Goal: Task Accomplishment & Management: Complete application form

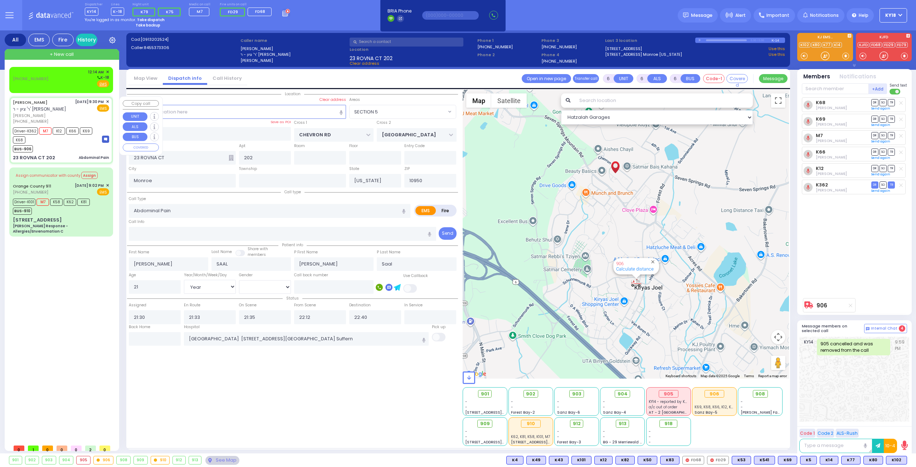
select select "SECTION 5"
select select "Year"
select select "[DEMOGRAPHIC_DATA]"
click at [29, 77] on body "Dashboard Home" at bounding box center [458, 233] width 916 height 467
click at [62, 80] on div "[PHONE_NUMBER] 12:14 AM ✕ K-18 EMS" at bounding box center [61, 78] width 96 height 19
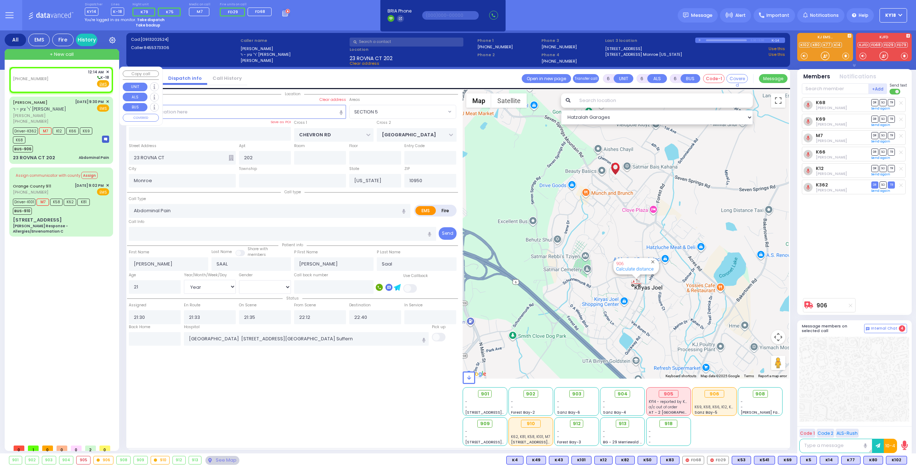
type input "2"
type input "1"
select select
radio input "true"
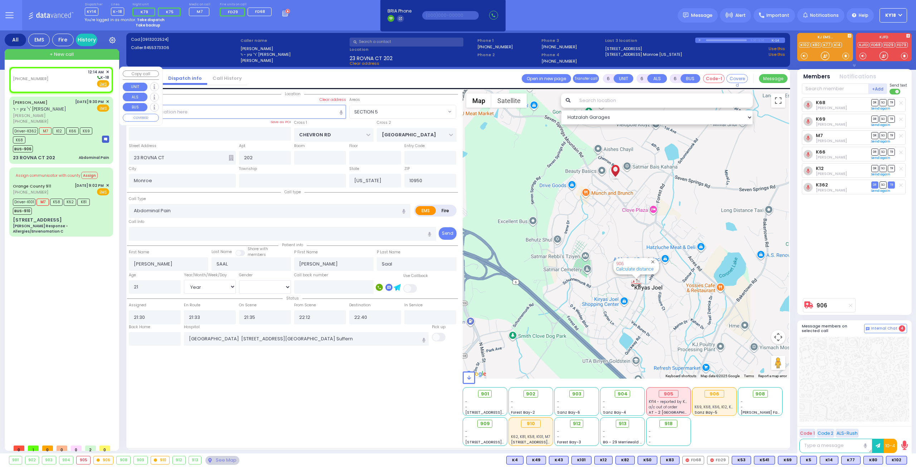
select select
type input "00:14"
select select "Hatzalah Garages"
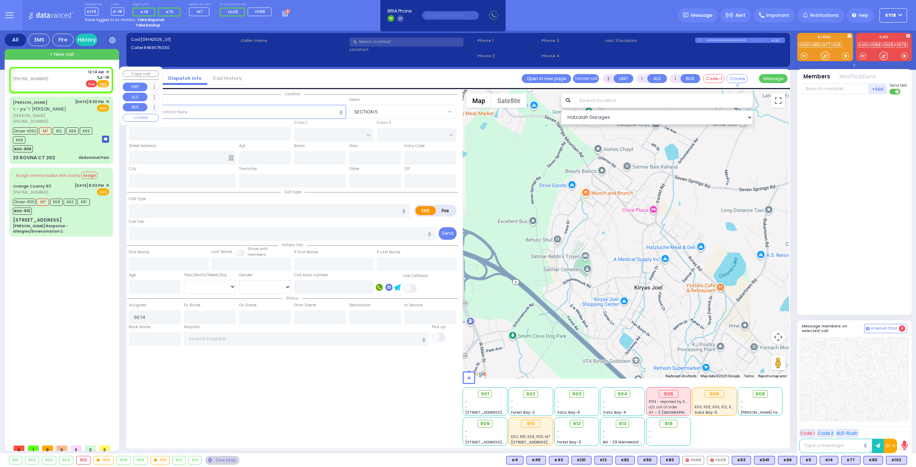
click at [91, 83] on span "Fire" at bounding box center [91, 83] width 11 height 7
select select
radio input "false"
radio input "true"
select select
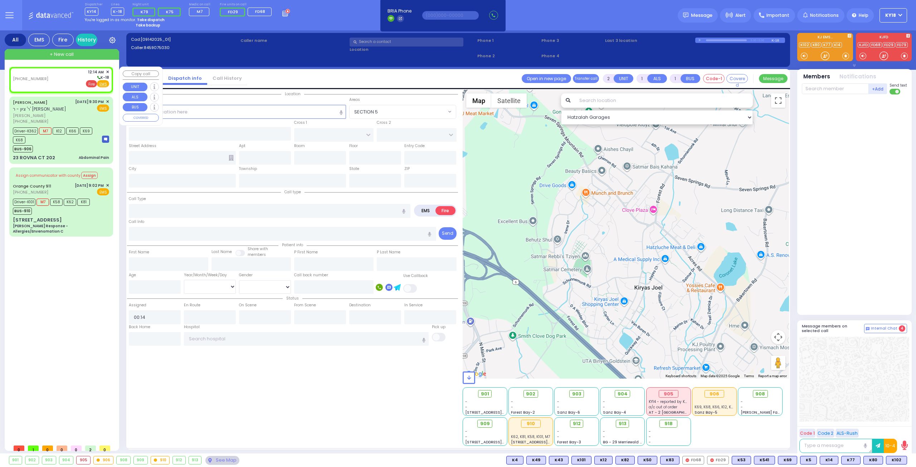
select select "Hatzalah Garages"
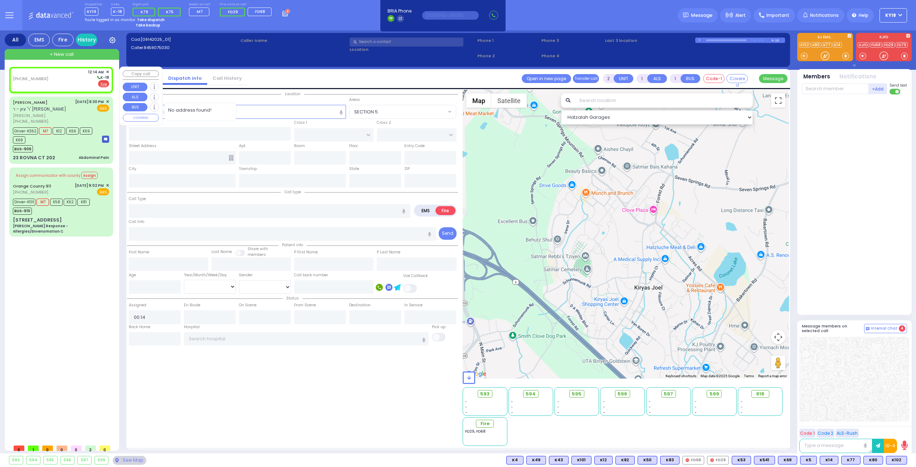
click at [231, 108] on span "No address found!" at bounding box center [200, 110] width 65 height 7
click at [242, 113] on input "text" at bounding box center [237, 112] width 217 height 14
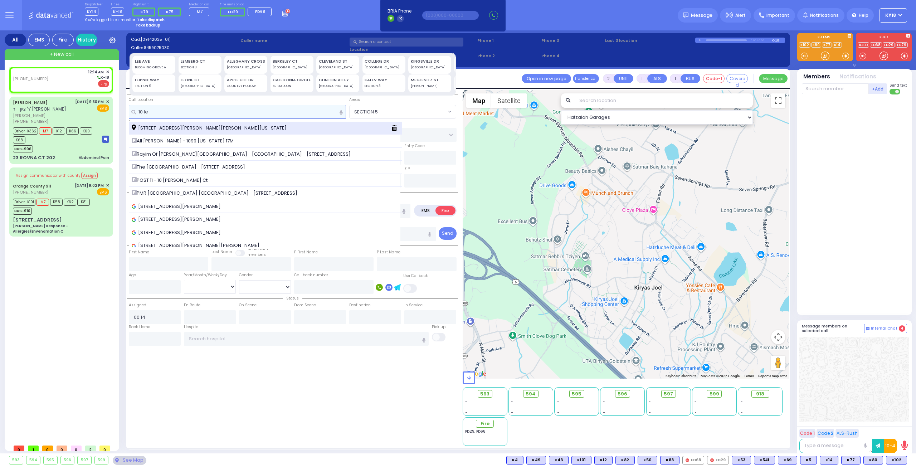
type input "10 le"
click at [237, 130] on div "10 Lemberg Court Monroe New York 10950" at bounding box center [259, 127] width 254 height 7
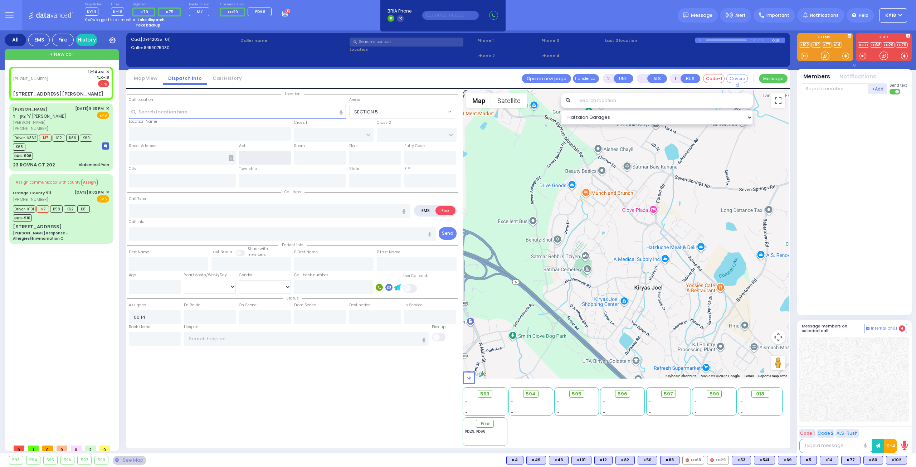
click at [259, 160] on input "text" at bounding box center [265, 158] width 52 height 14
select select
radio input "true"
select select
select select "Hatzalah Garages"
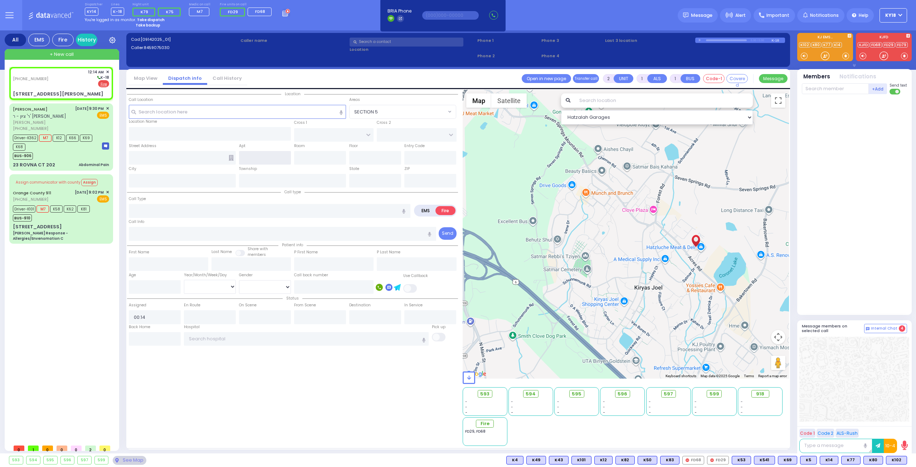
type input "ACRES RD"
type input "[STREET_ADDRESS][PERSON_NAME]"
type input "Monroe"
type input "[US_STATE]"
type input "10950"
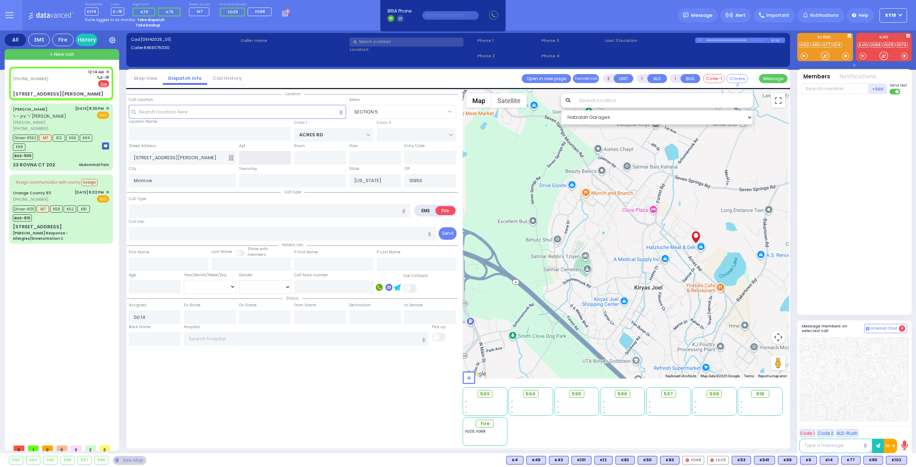
select select "PALM TREE"
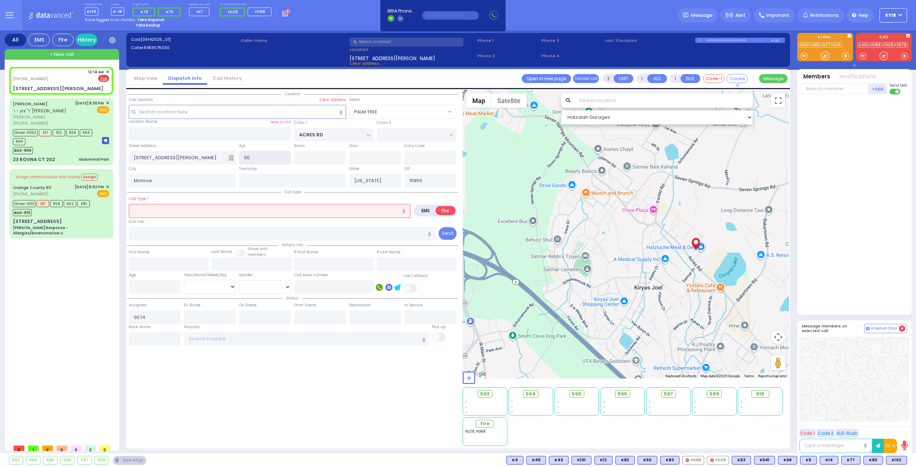
type input "002"
select select
radio input "true"
select select
select select "Hatzalah Garages"
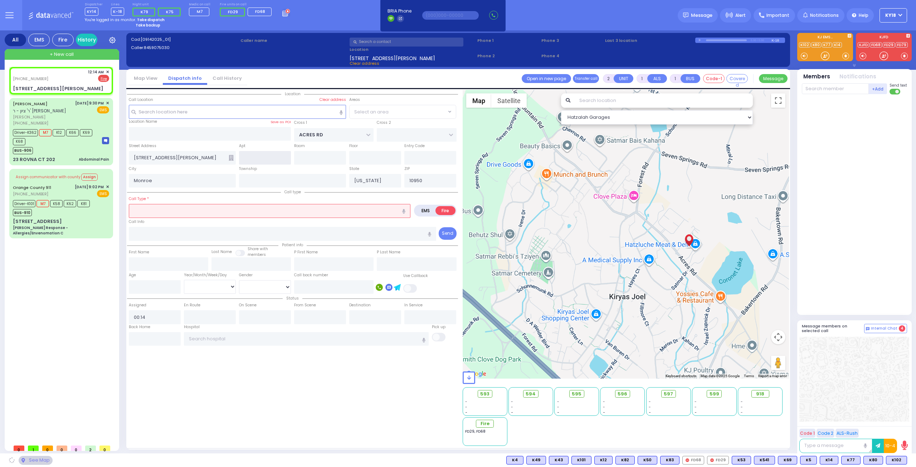
select select "PALM TREE"
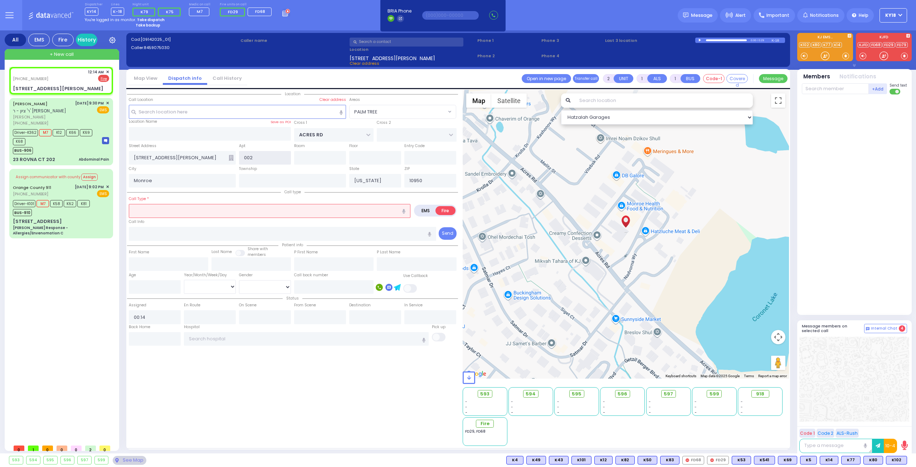
type input "002"
click at [207, 207] on input "text" at bounding box center [270, 211] width 282 height 14
select select
radio input "true"
select select
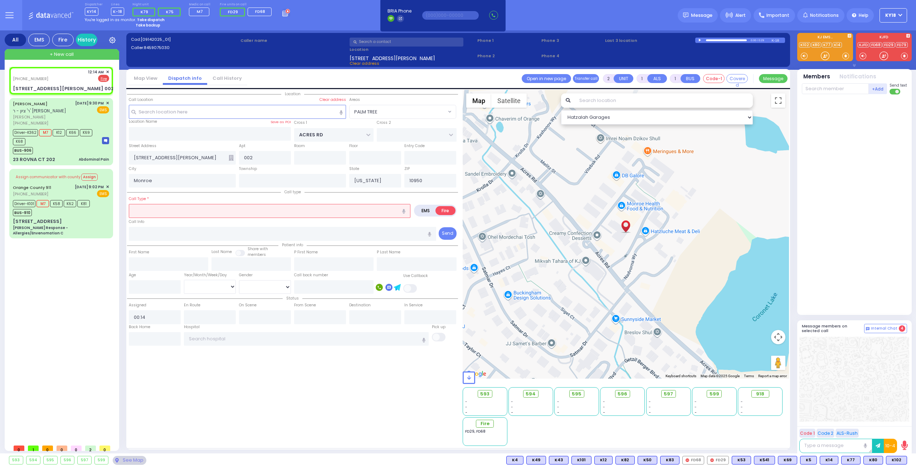
select select "Hatzalah Garages"
type input "o"
select select "PALM TREE"
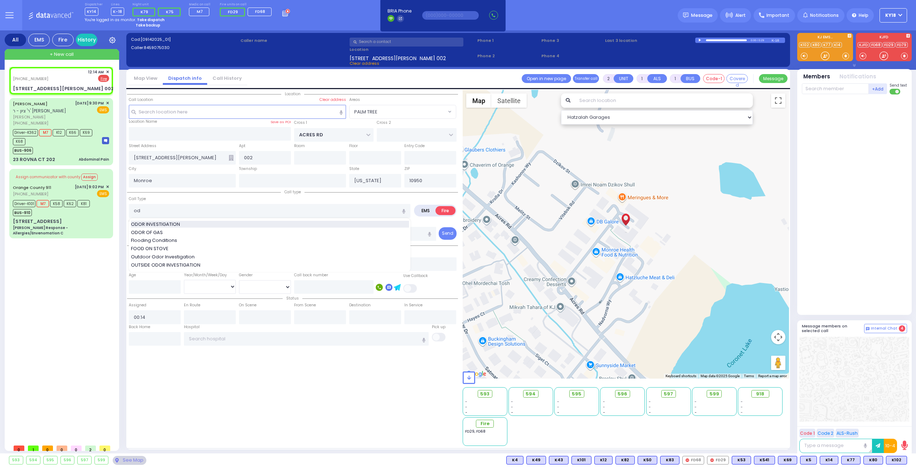
click at [199, 224] on div "ODOR INVESTIGATION" at bounding box center [270, 224] width 278 height 7
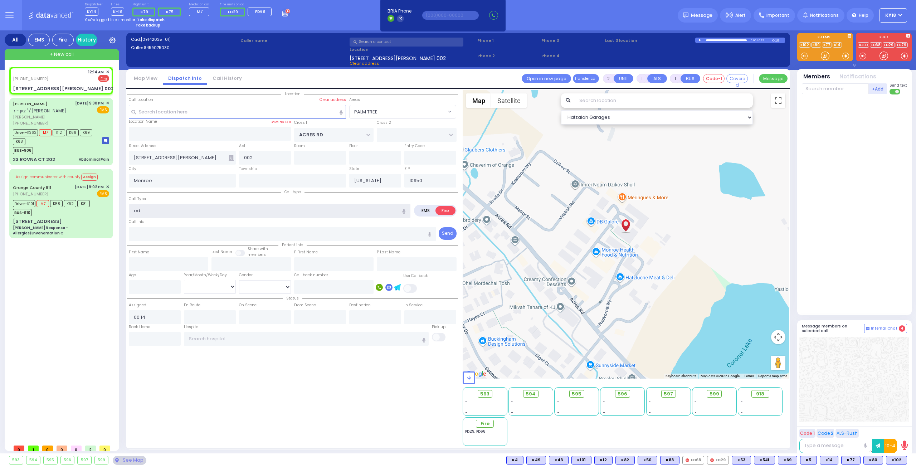
type input "ODOR INVESTIGATION"
type input "0"
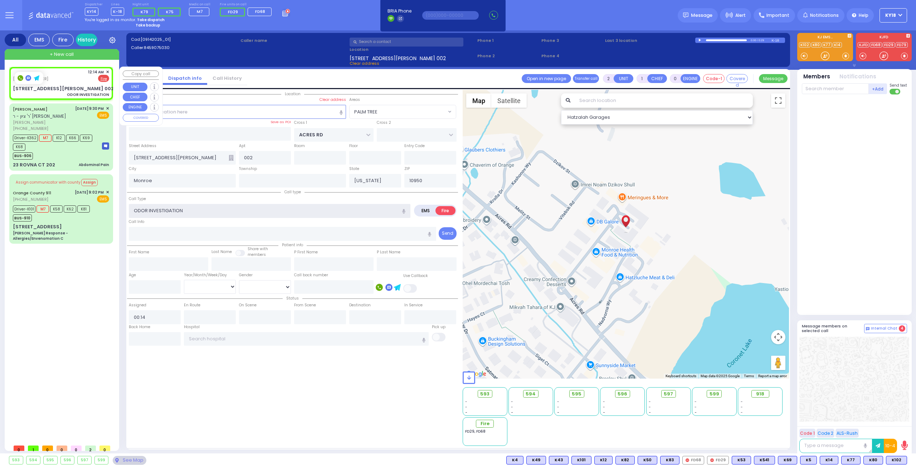
select select
radio input "true"
select select
select select "Hatzalah Garages"
click at [66, 81] on div "(845) 907-5030 12:14 AM ✕ EMS Fire" at bounding box center [61, 75] width 96 height 13
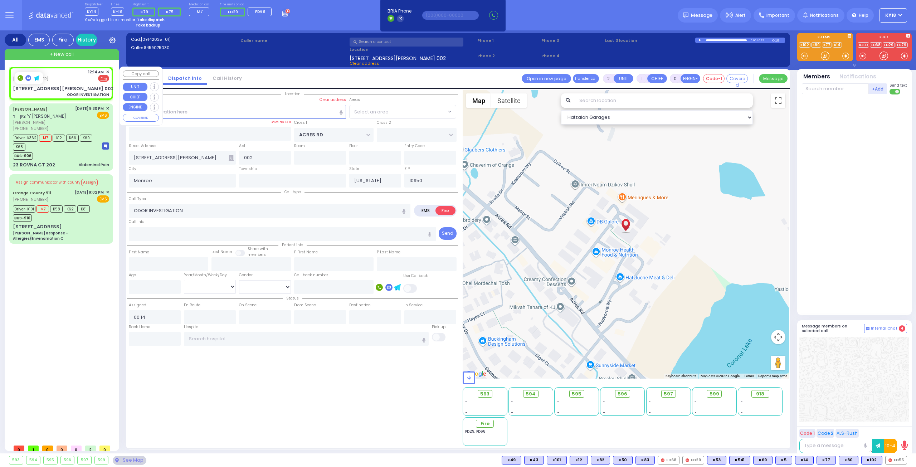
select select
radio input "true"
select select
select select "PALM TREE"
select select "Hatzalah Garages"
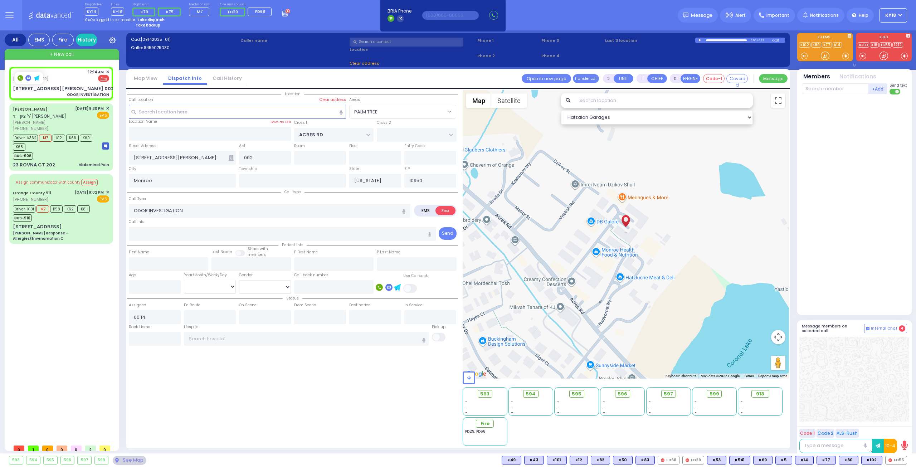
select select
radio input "true"
select select
select select "Hatzalah Garages"
select select
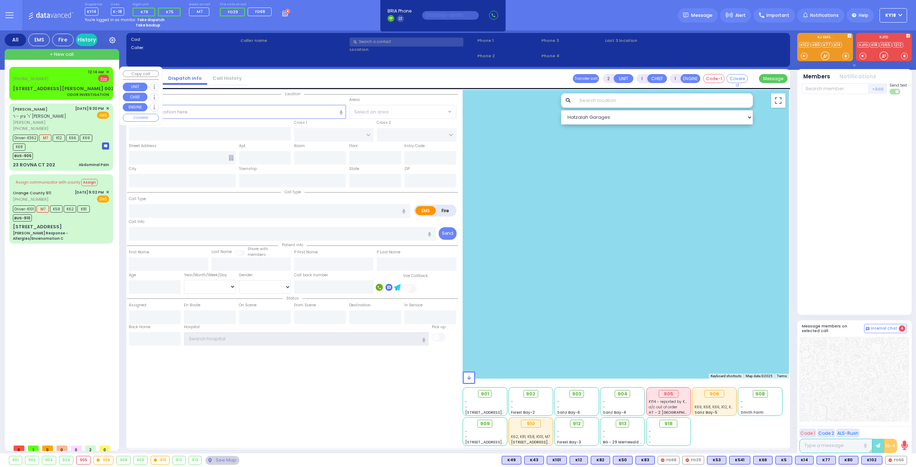
type input "ky18"
drag, startPoint x: 37, startPoint y: 75, endPoint x: 44, endPoint y: 79, distance: 8.2
click at [38, 75] on div at bounding box center [30, 72] width 35 height 7
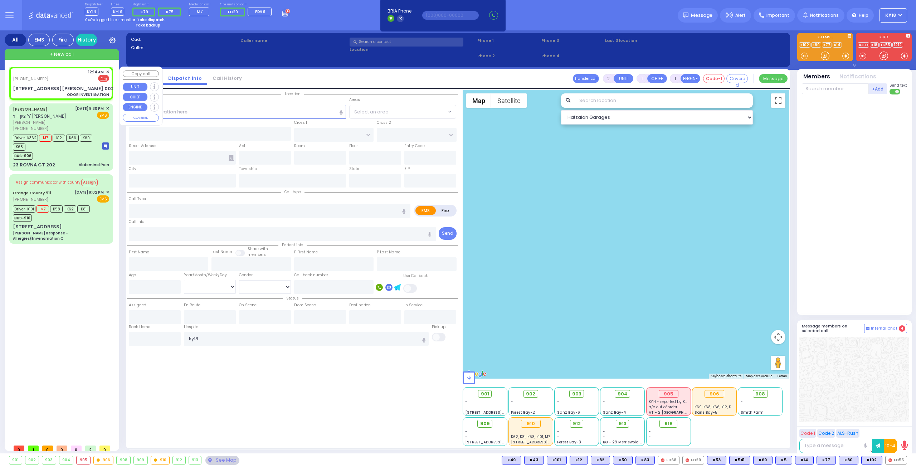
type input "0"
select select
type input "ODOR INVESTIGATION"
radio input "false"
radio input "true"
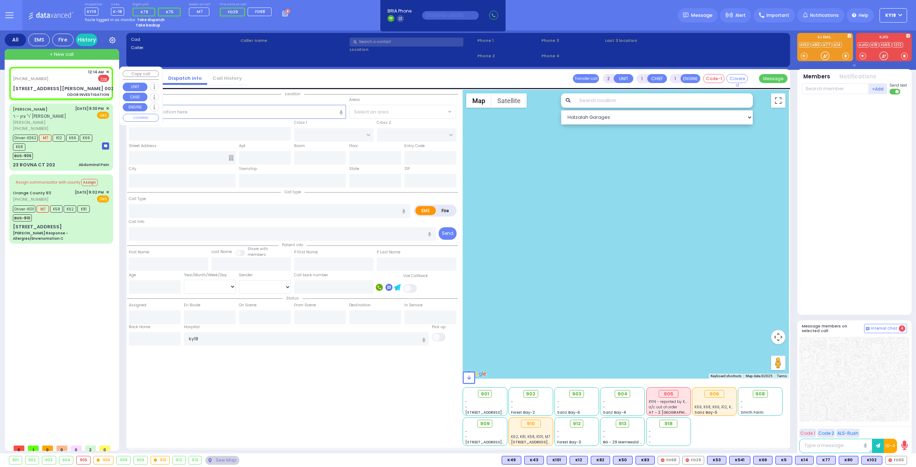
select select
type input "00:14"
type input "ACRES RD"
type input "[STREET_ADDRESS][PERSON_NAME]"
type input "002"
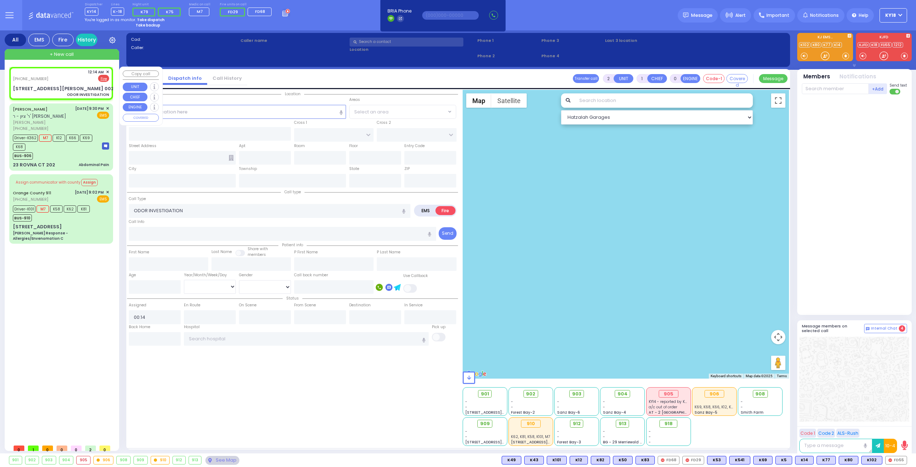
type input "Monroe"
type input "[US_STATE]"
type input "10950"
select select "PALM TREE"
select select "Hatzalah Garages"
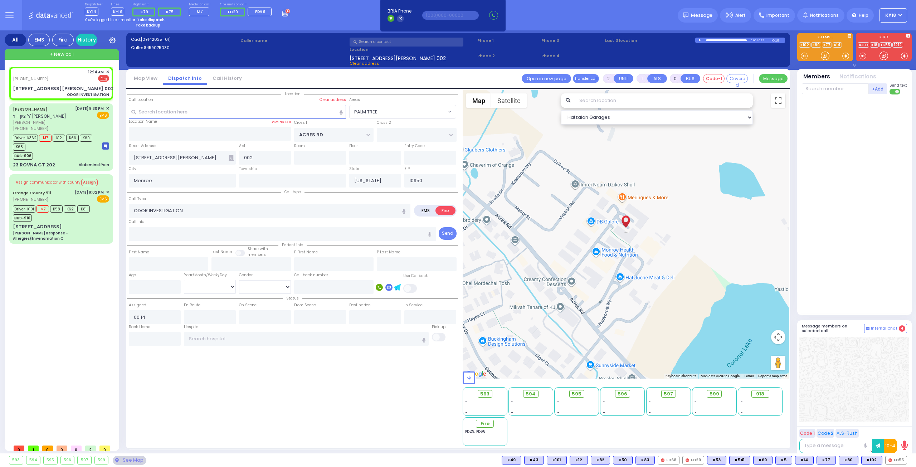
drag, startPoint x: 898, startPoint y: 461, endPoint x: 875, endPoint y: 313, distance: 149.8
click at [901, 452] on div "Dispatcher KY14 ?" at bounding box center [458, 233] width 916 height 467
click at [29, 77] on span "[PHONE_NUMBER]" at bounding box center [30, 79] width 35 height 6
select select
radio input "true"
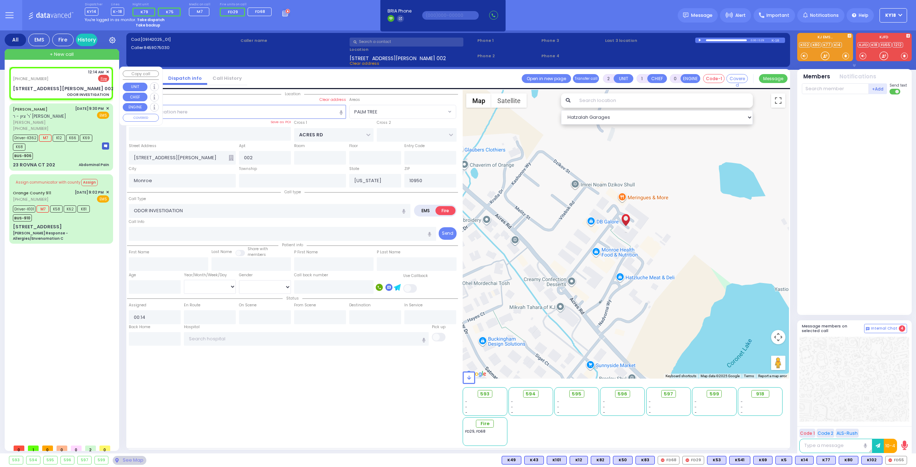
select select
select select "Hatzalah Garages"
select select "PALM TREE"
click at [898, 461] on span "FD55" at bounding box center [895, 460] width 21 height 8
click at [848, 91] on input "text" at bounding box center [835, 88] width 67 height 11
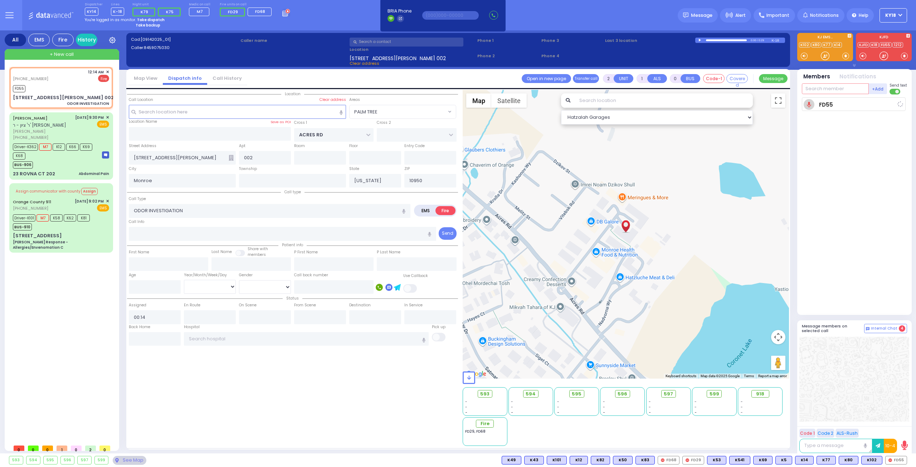
select select
radio input "true"
select select
type input "00:15"
select select "Hatzalah Garages"
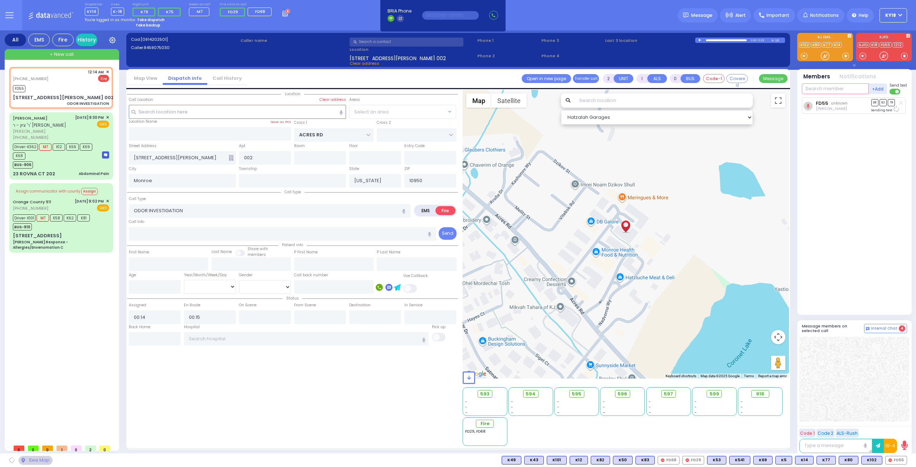
select select "PALM TREE"
type input "69"
click at [847, 103] on div "[PERSON_NAME]" at bounding box center [867, 103] width 40 height 7
click at [842, 87] on input "text" at bounding box center [835, 88] width 67 height 11
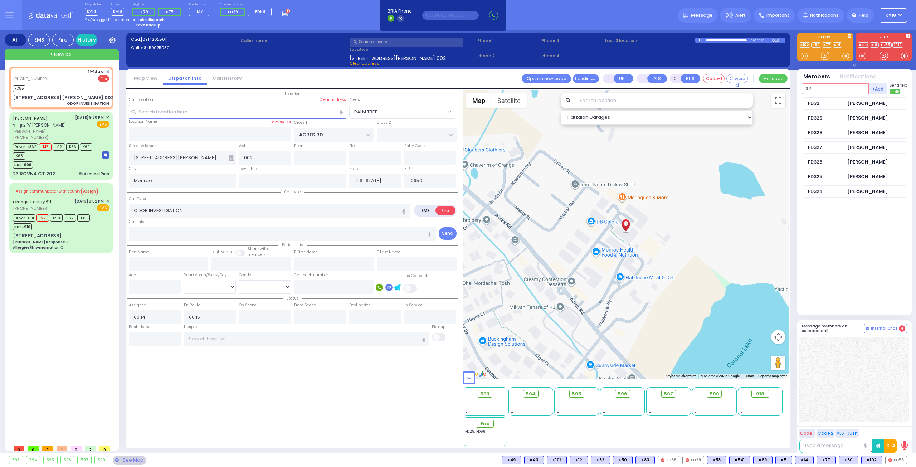
type input "325"
select select
radio input "true"
select select
select select "Hatzalah Garages"
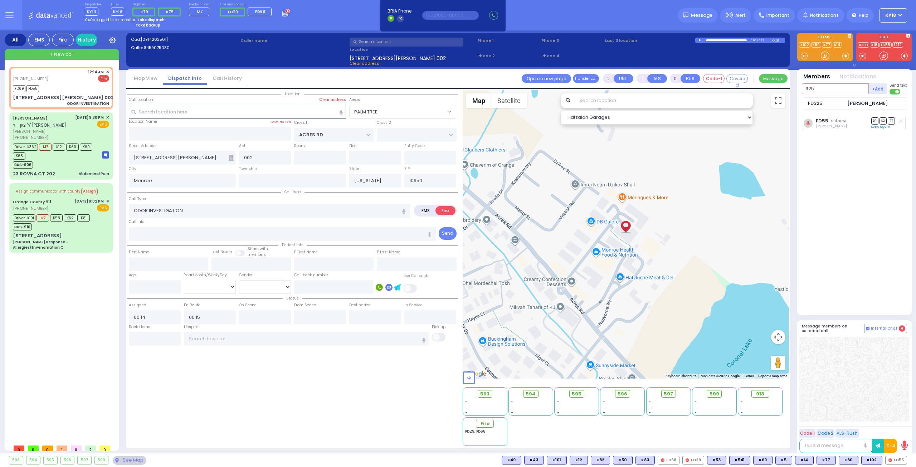
select select "PALM TREE"
type input "328"
click at [868, 98] on div "FD328 [PERSON_NAME]" at bounding box center [855, 103] width 102 height 13
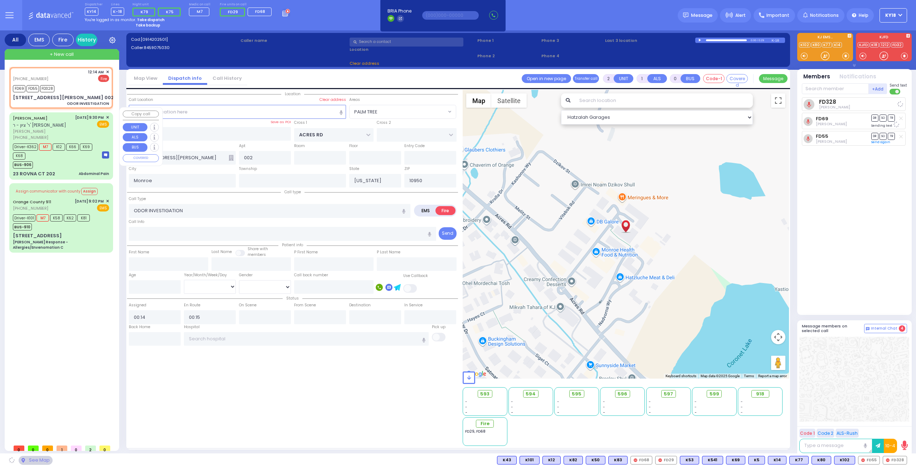
select select
radio input "true"
select select
select select "Hatzalah Garages"
select select "PALM TREE"
